Goal: Find specific page/section: Find specific page/section

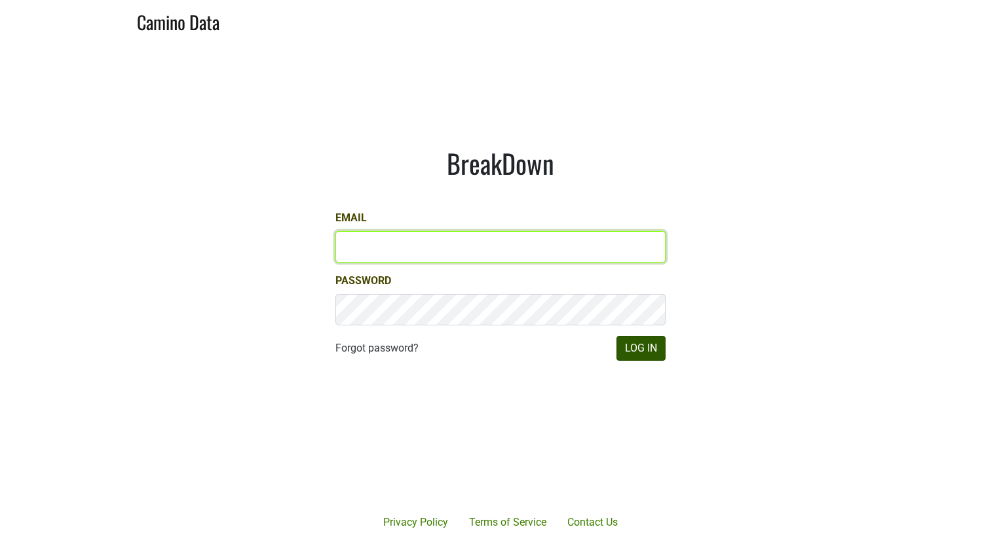
type input "mark.drake@dlgconsultants.com"
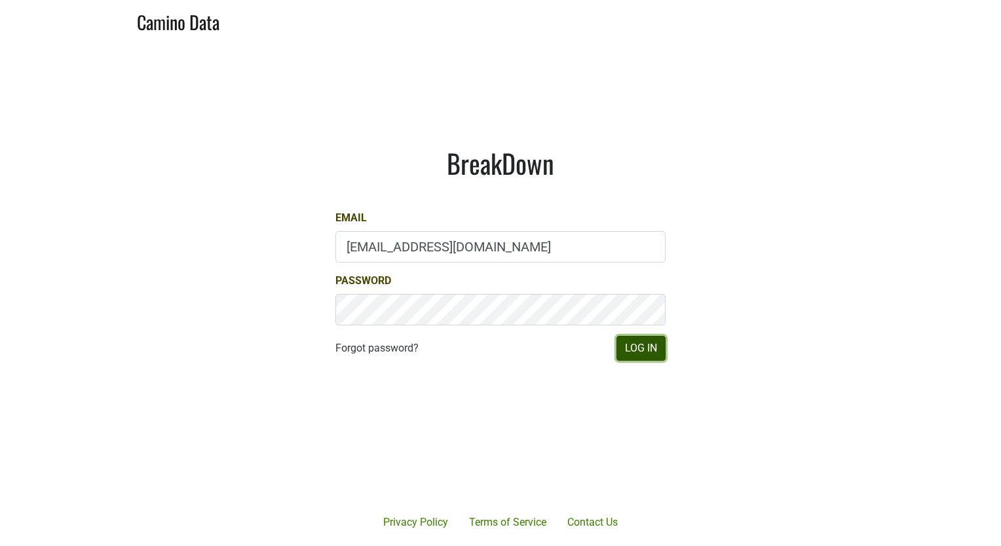
click at [658, 348] on button "Log In" at bounding box center [640, 348] width 49 height 25
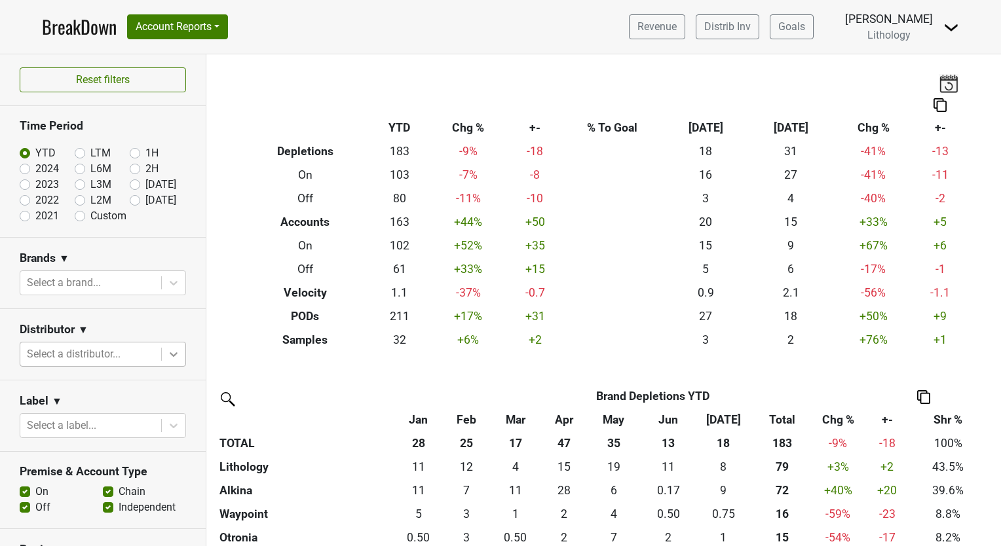
click at [167, 353] on icon at bounding box center [173, 354] width 13 height 13
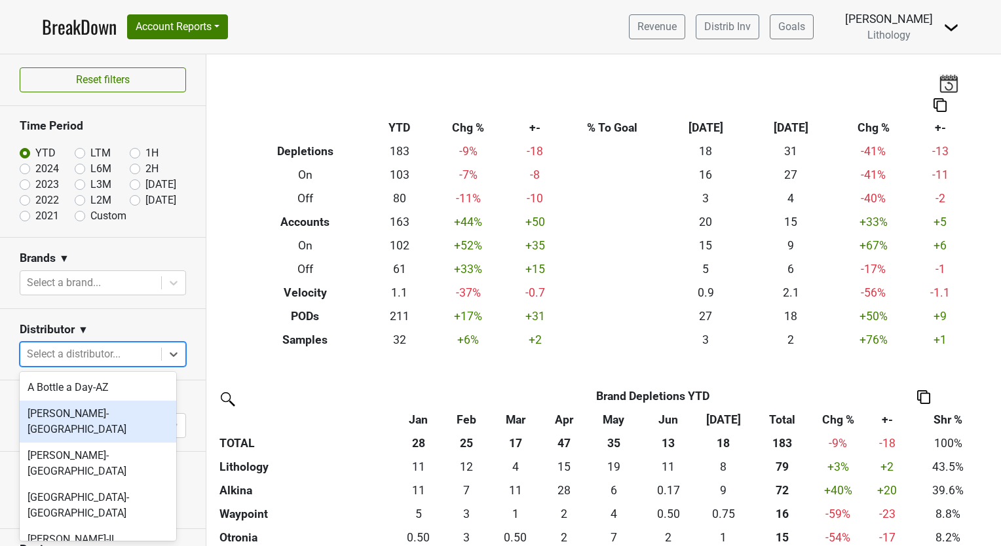
click at [139, 418] on div "[PERSON_NAME]-[GEOGRAPHIC_DATA]" at bounding box center [98, 422] width 157 height 42
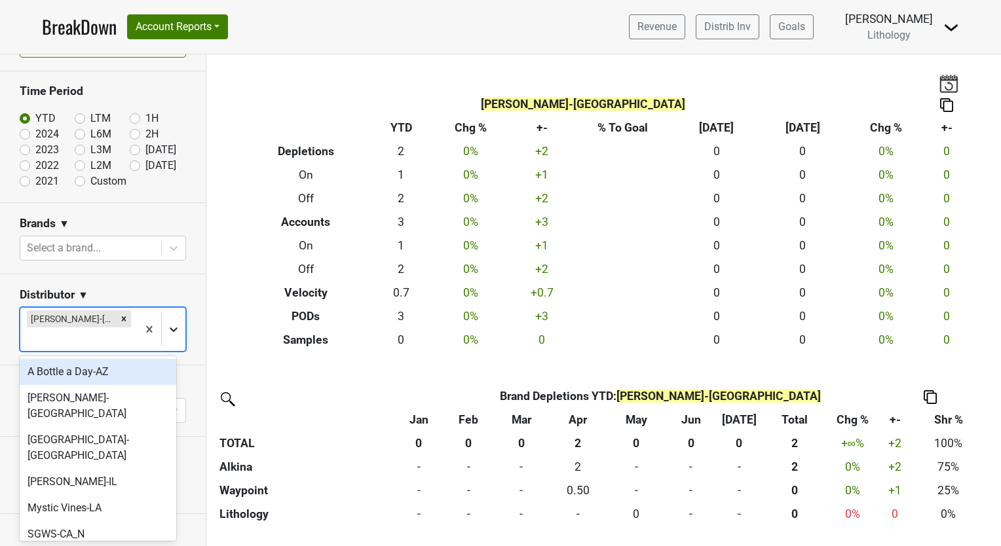
click at [170, 328] on icon at bounding box center [174, 330] width 8 height 5
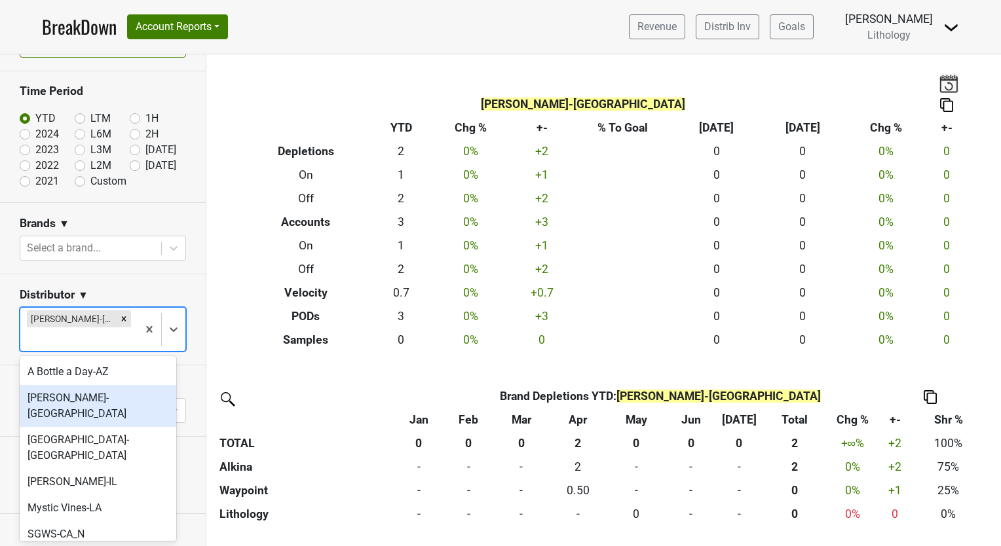
click at [133, 395] on div "[PERSON_NAME]-[GEOGRAPHIC_DATA]" at bounding box center [98, 406] width 157 height 42
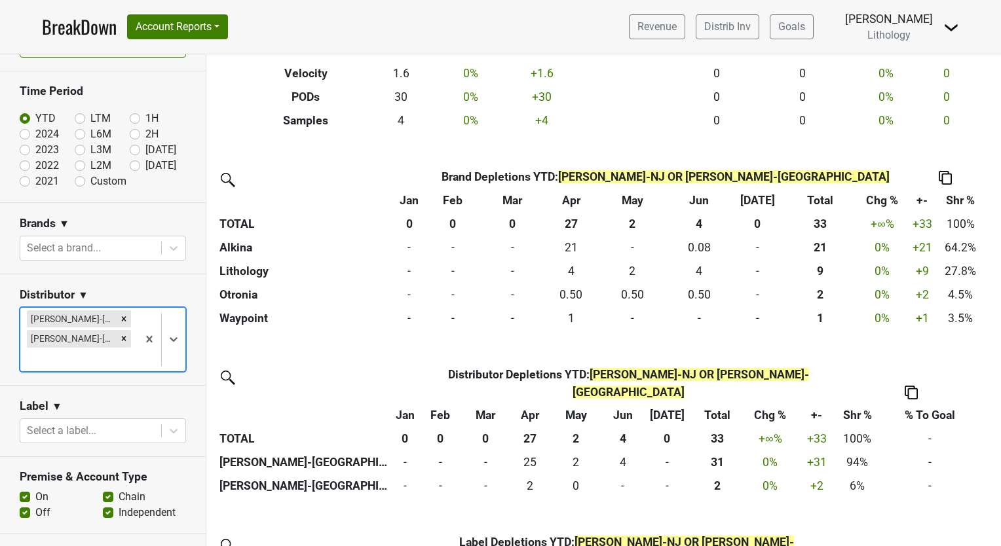
scroll to position [220, 0]
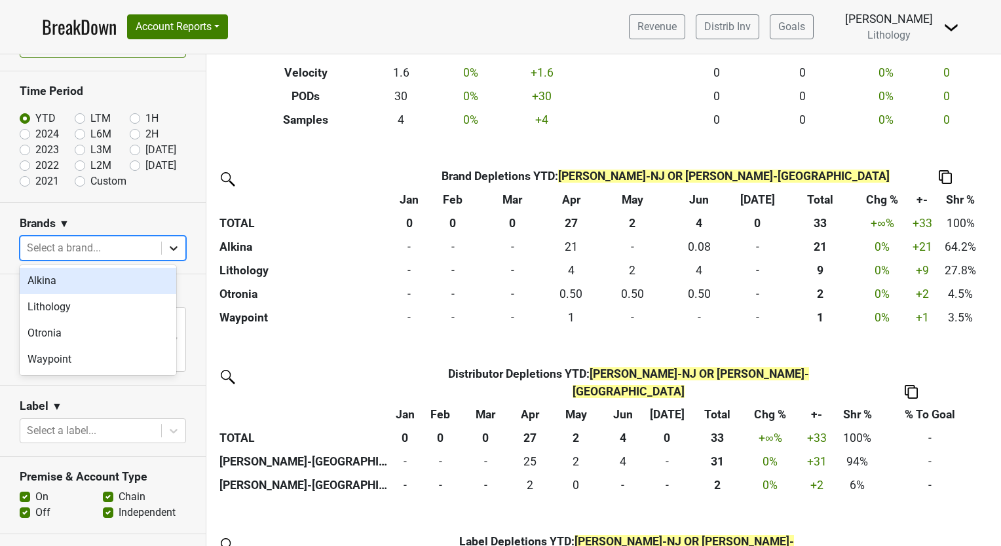
click at [167, 246] on icon at bounding box center [173, 248] width 13 height 13
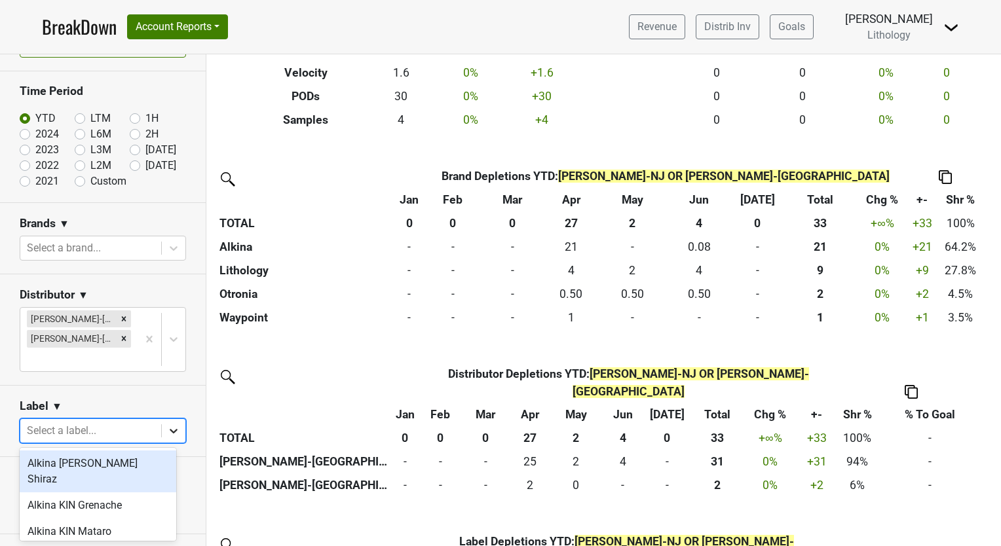
click at [167, 432] on icon at bounding box center [173, 431] width 13 height 13
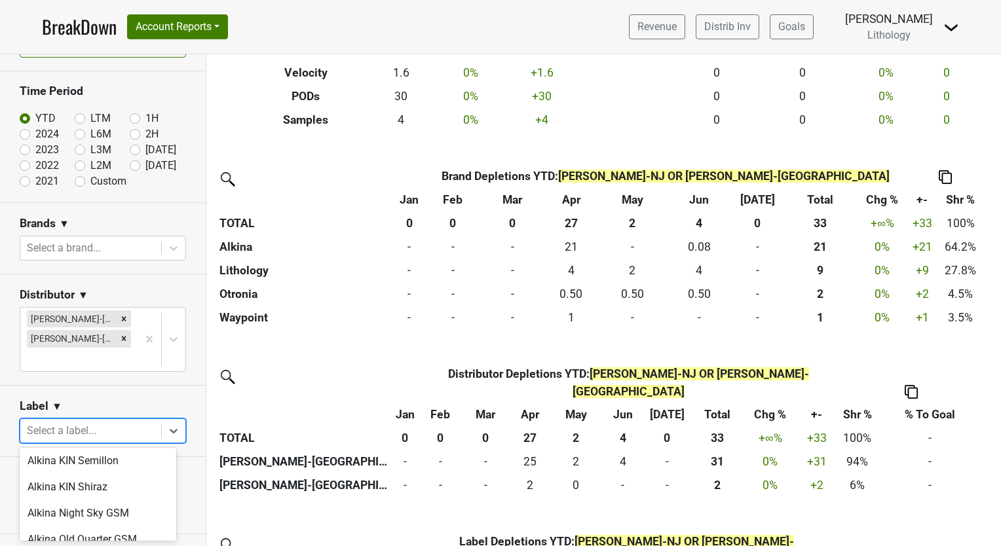
scroll to position [0, 0]
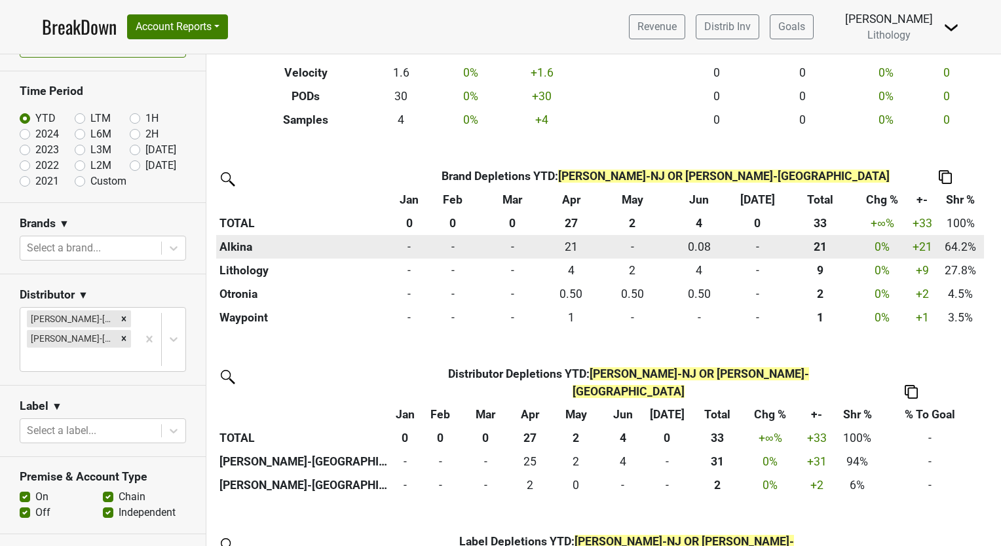
click at [242, 250] on th "Alkina" at bounding box center [305, 247] width 178 height 24
click at [244, 248] on th "Alkina" at bounding box center [305, 247] width 178 height 24
drag, startPoint x: 244, startPoint y: 248, endPoint x: 284, endPoint y: 251, distance: 40.1
click at [284, 251] on th "Alkina" at bounding box center [305, 247] width 178 height 24
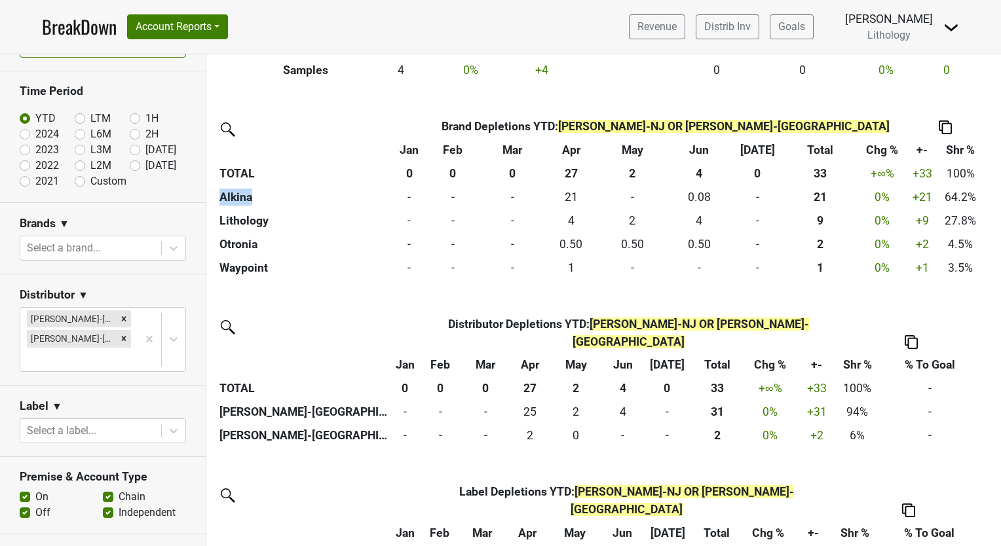
scroll to position [278, 0]
